Goal: Task Accomplishment & Management: Use online tool/utility

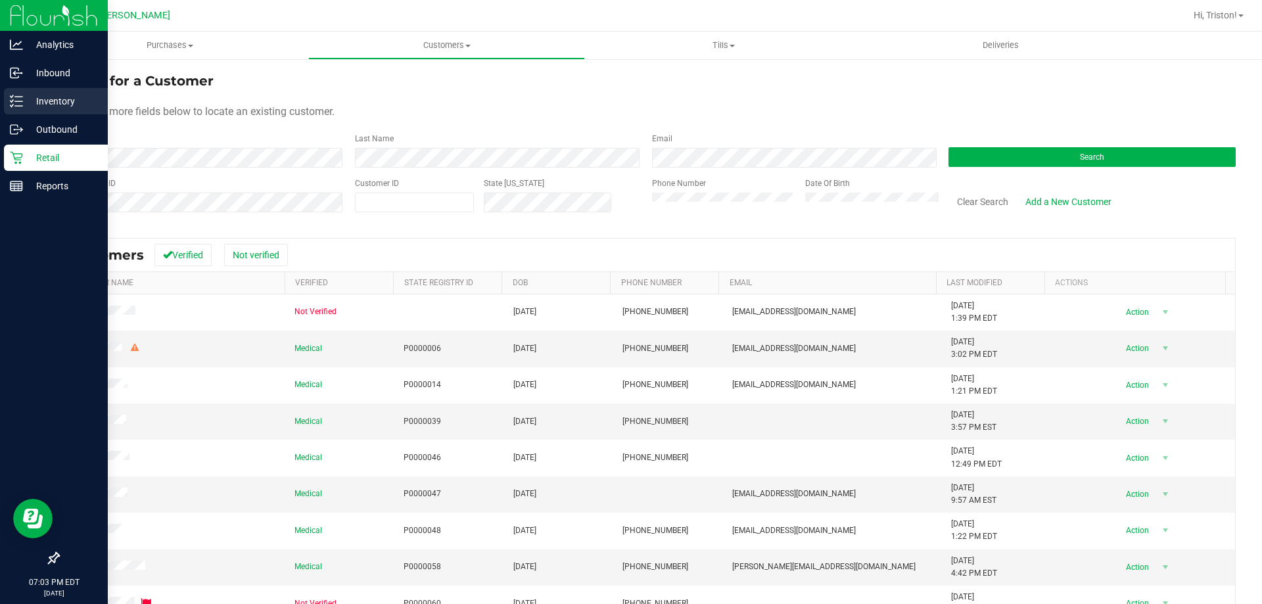
click at [68, 101] on p "Inventory" at bounding box center [62, 101] width 79 height 16
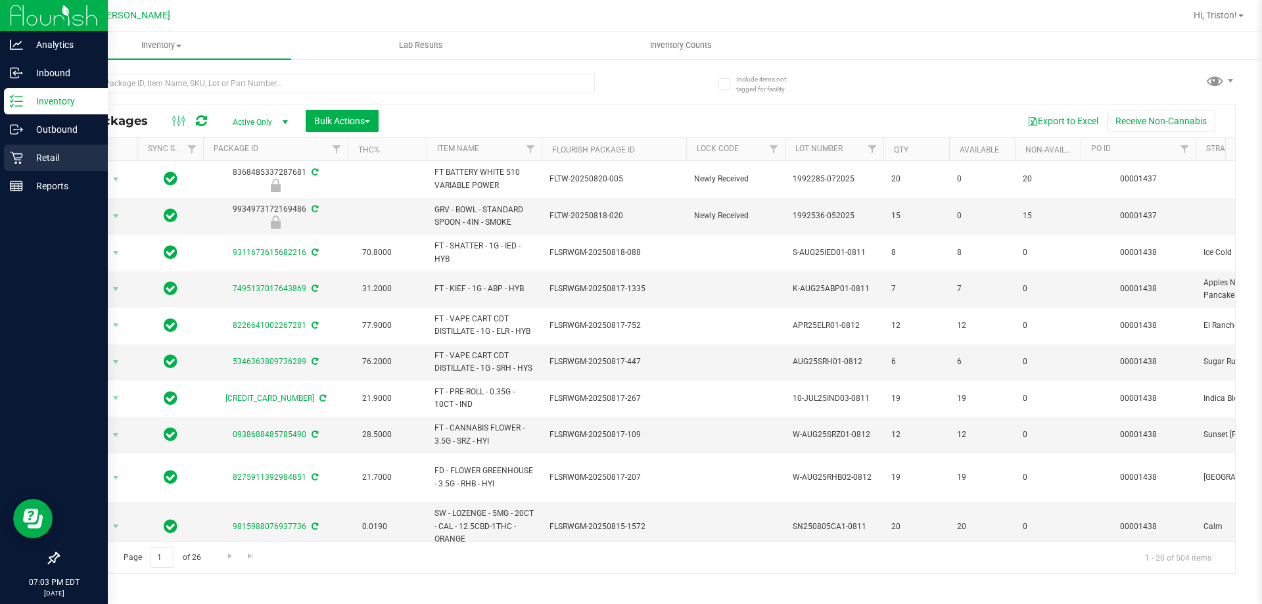
click at [17, 158] on icon at bounding box center [16, 158] width 12 height 12
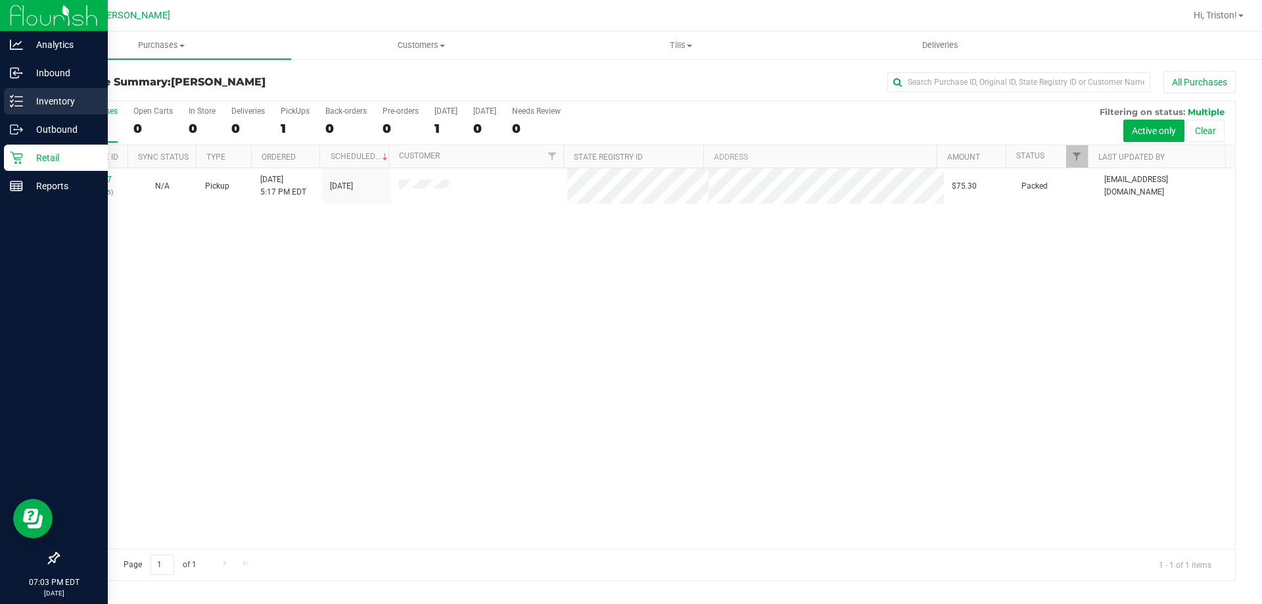
click at [16, 96] on icon at bounding box center [16, 101] width 13 height 13
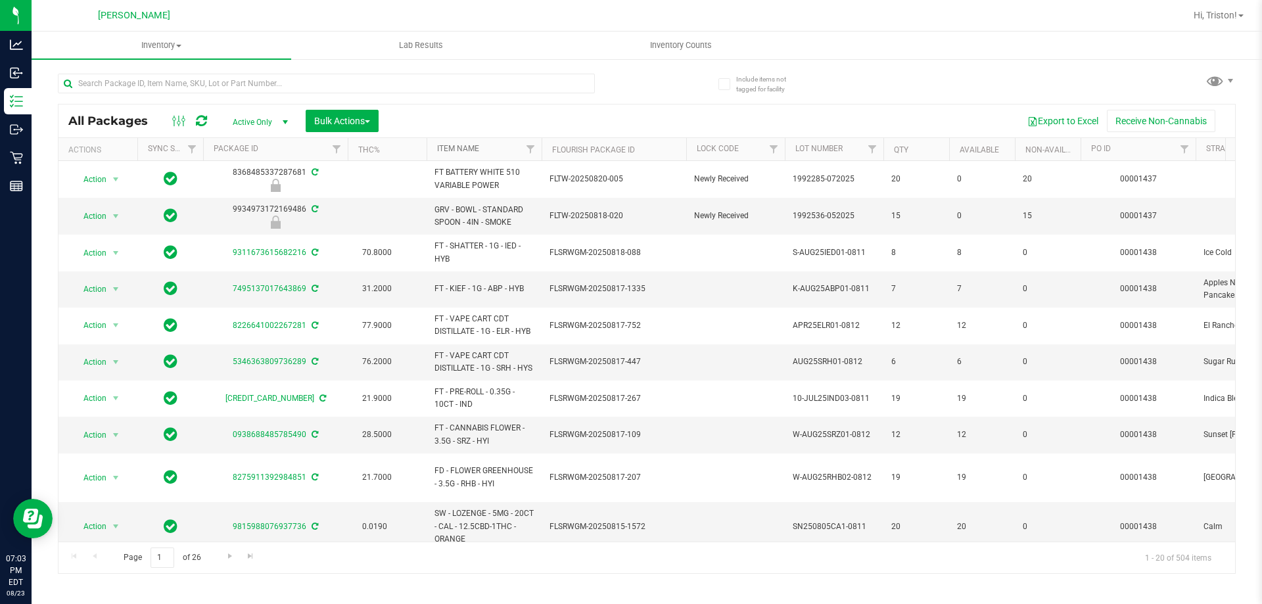
click at [471, 153] on link "Item Name" at bounding box center [458, 148] width 42 height 9
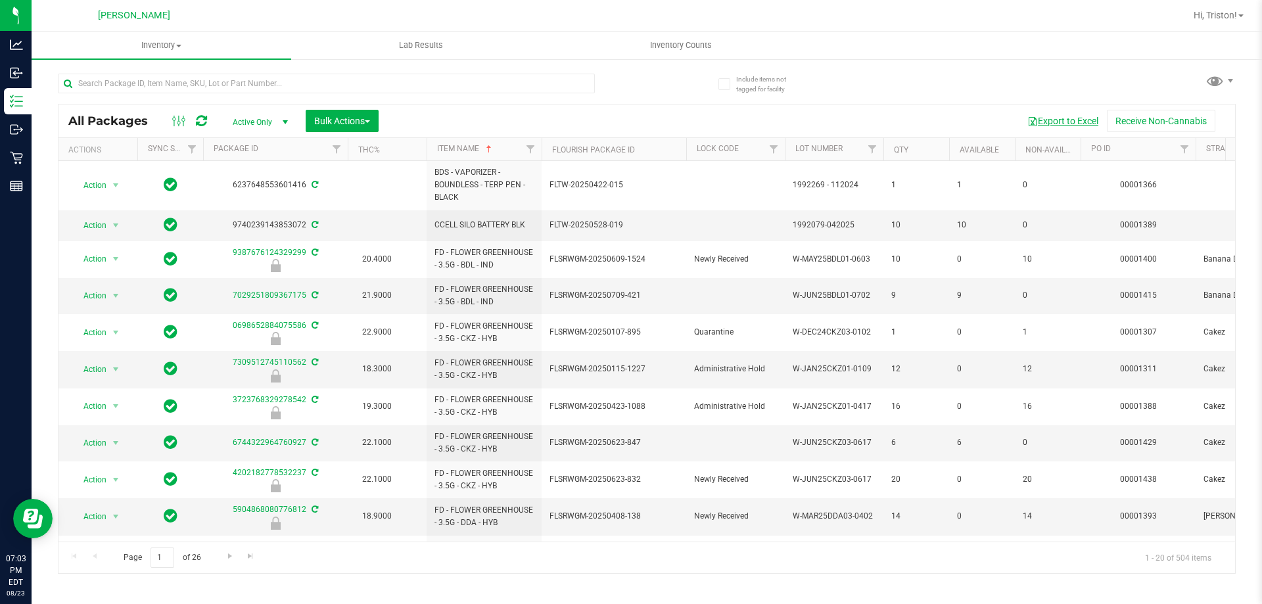
click at [1051, 122] on button "Export to Excel" at bounding box center [1063, 121] width 88 height 22
